Goal: Browse casually

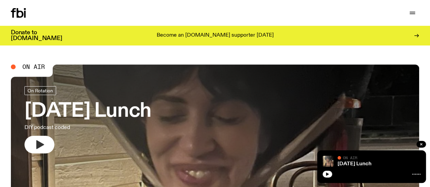
click at [37, 145] on icon "button" at bounding box center [40, 144] width 8 height 9
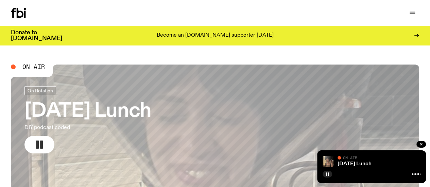
click at [37, 150] on button "button" at bounding box center [39, 145] width 30 height 18
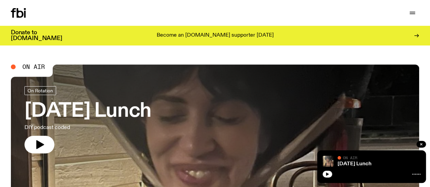
drag, startPoint x: 37, startPoint y: 142, endPoint x: 47, endPoint y: 128, distance: 16.8
click at [37, 142] on icon "button" at bounding box center [40, 144] width 8 height 9
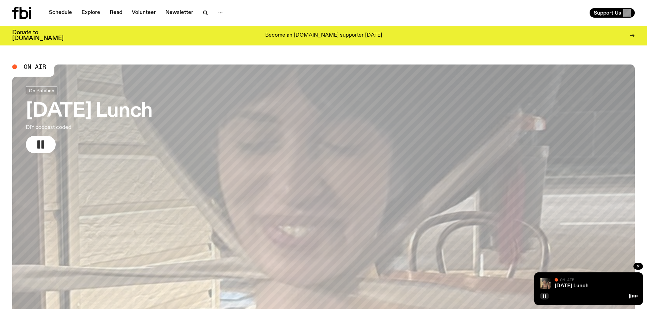
click at [43, 141] on rect "button" at bounding box center [42, 145] width 3 height 8
